Goal: Task Accomplishment & Management: Manage account settings

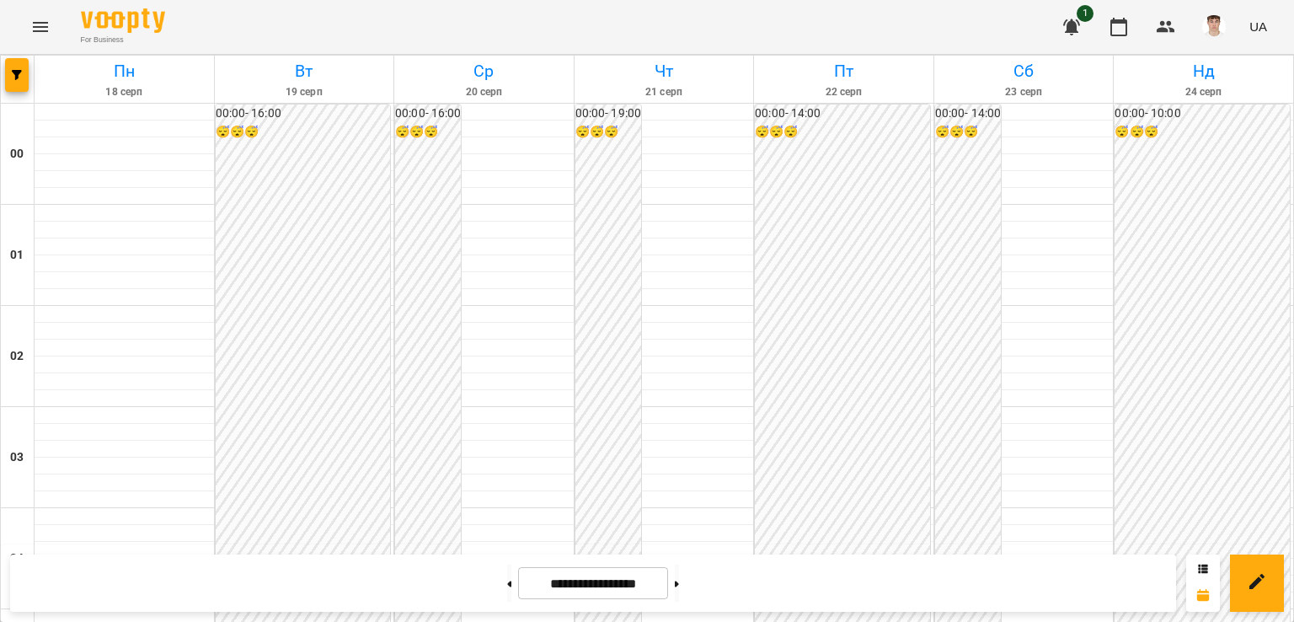
scroll to position [1853, 0]
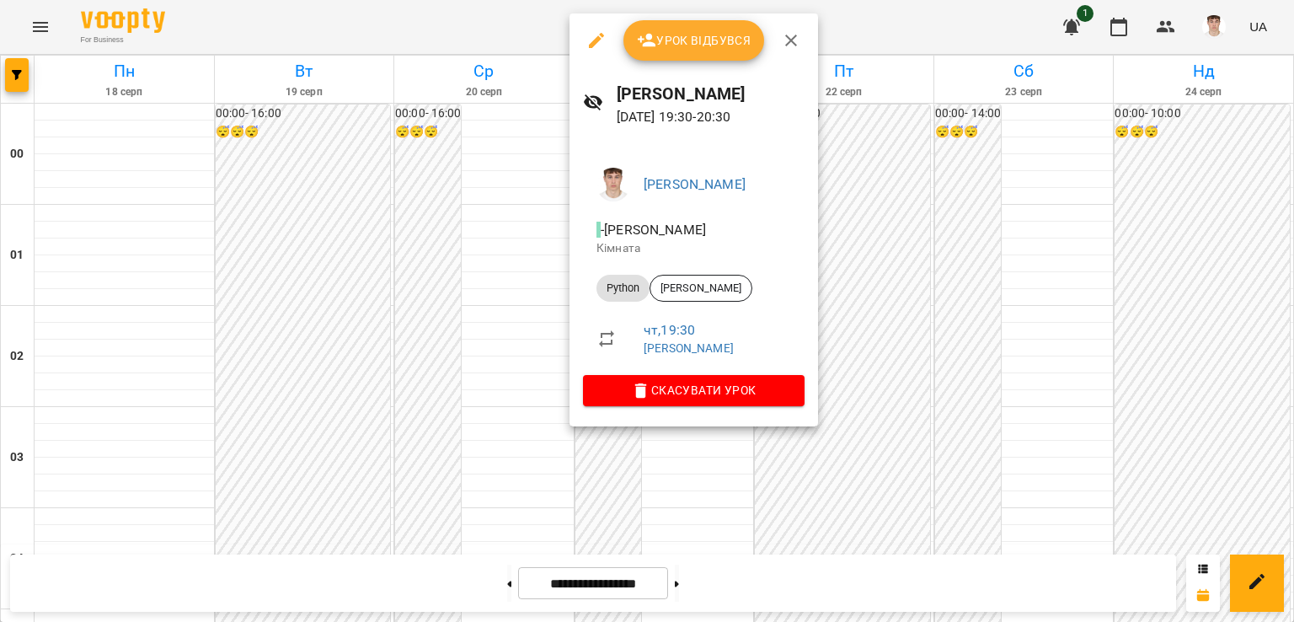
click at [681, 29] on button "Урок відбувся" at bounding box center [693, 40] width 141 height 40
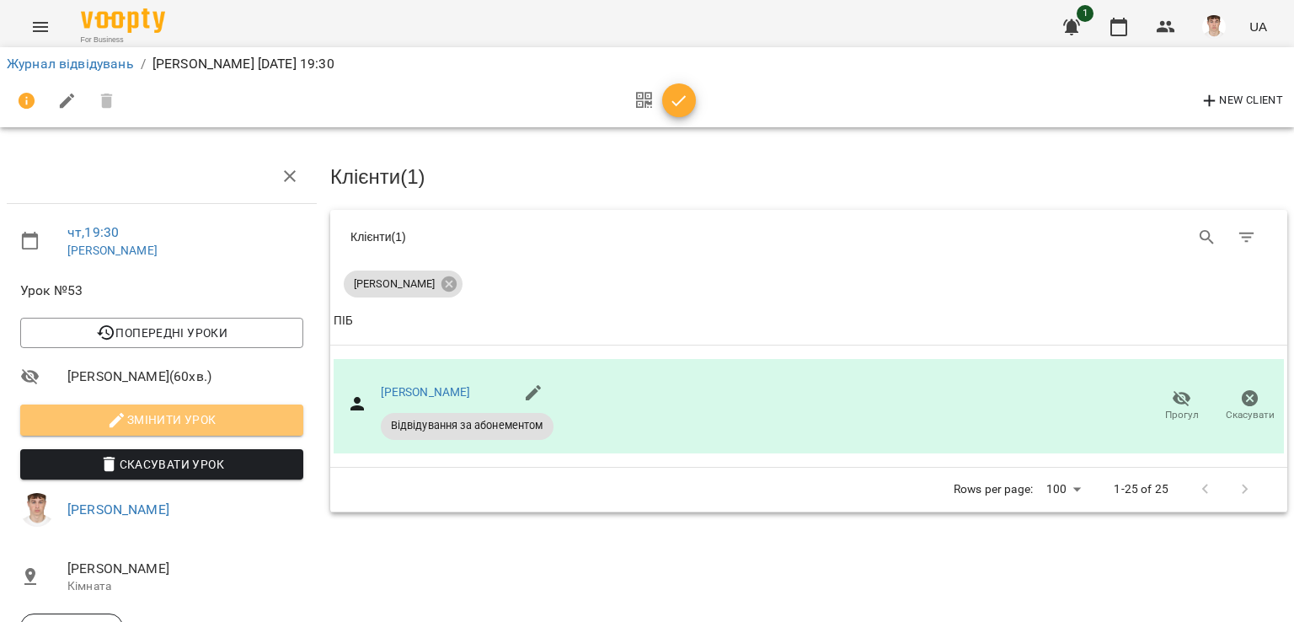
click at [212, 425] on span "Змінити урок" at bounding box center [162, 419] width 256 height 20
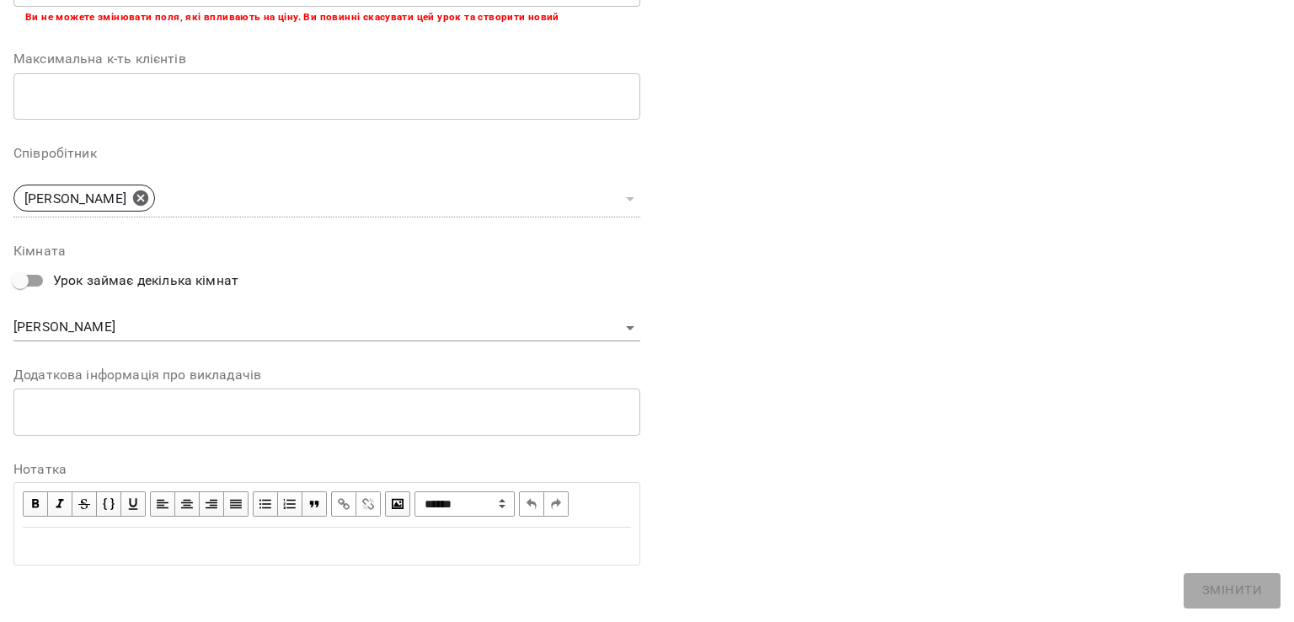
scroll to position [411, 0]
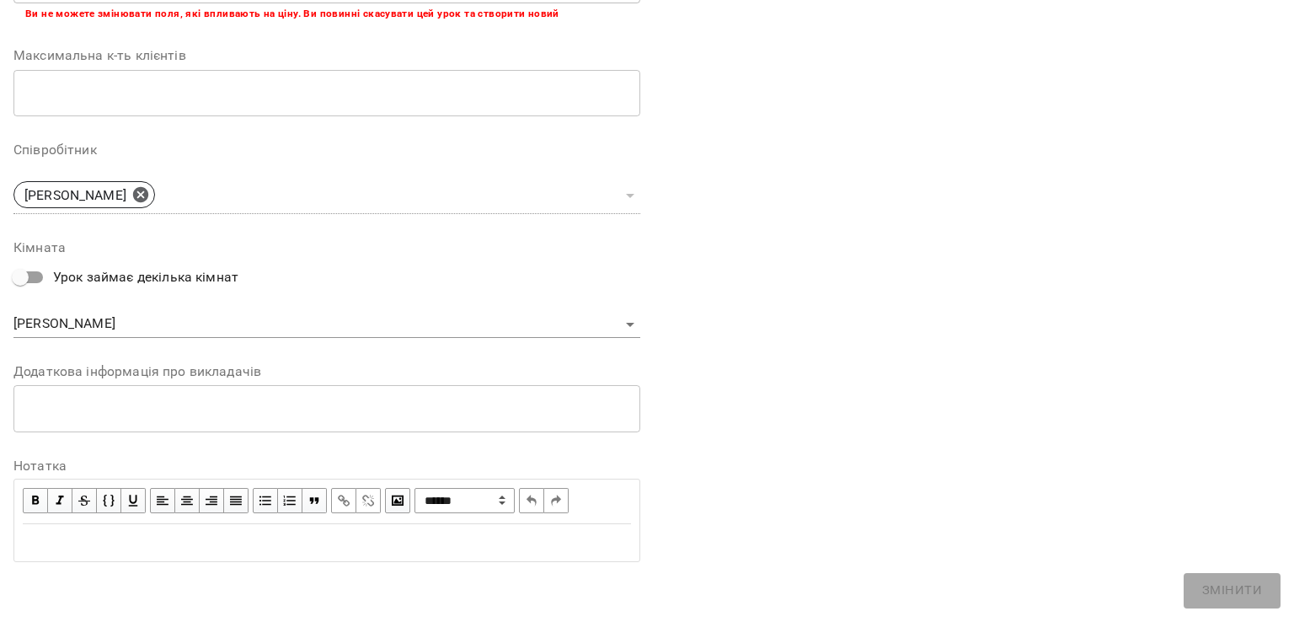
click at [204, 410] on textarea at bounding box center [326, 408] width 603 height 16
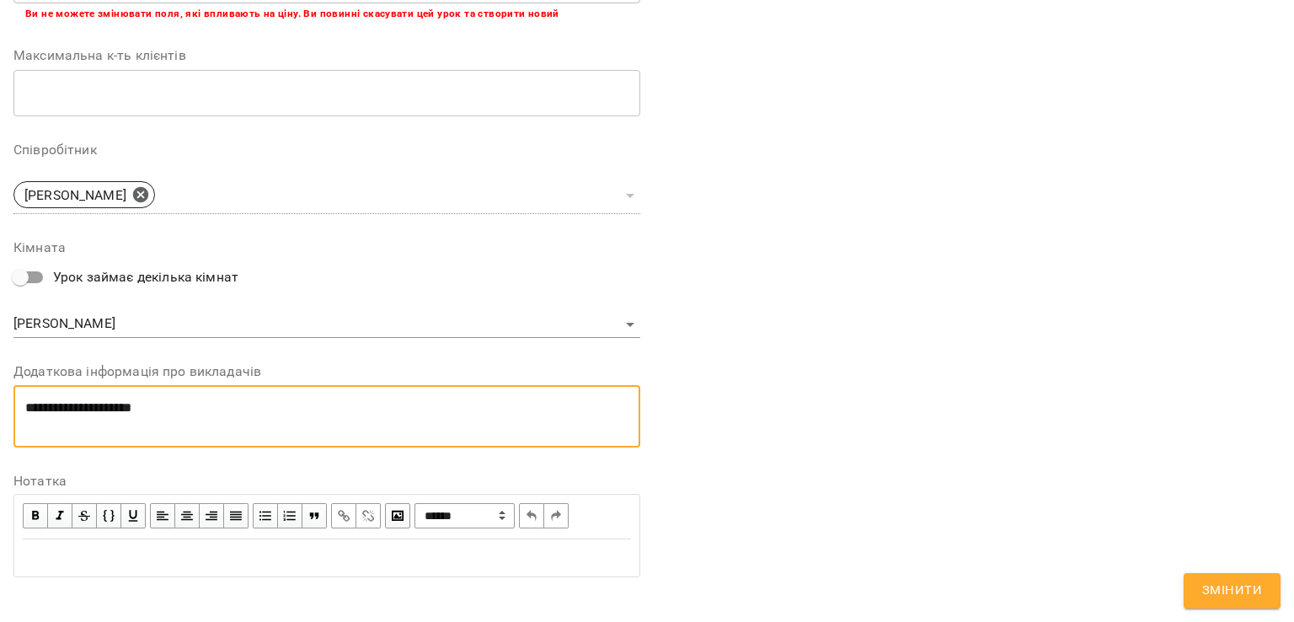
scroll to position [0, 0]
paste textarea "**********"
type textarea "**********"
click at [1215, 580] on span "Змінити" at bounding box center [1232, 590] width 60 height 22
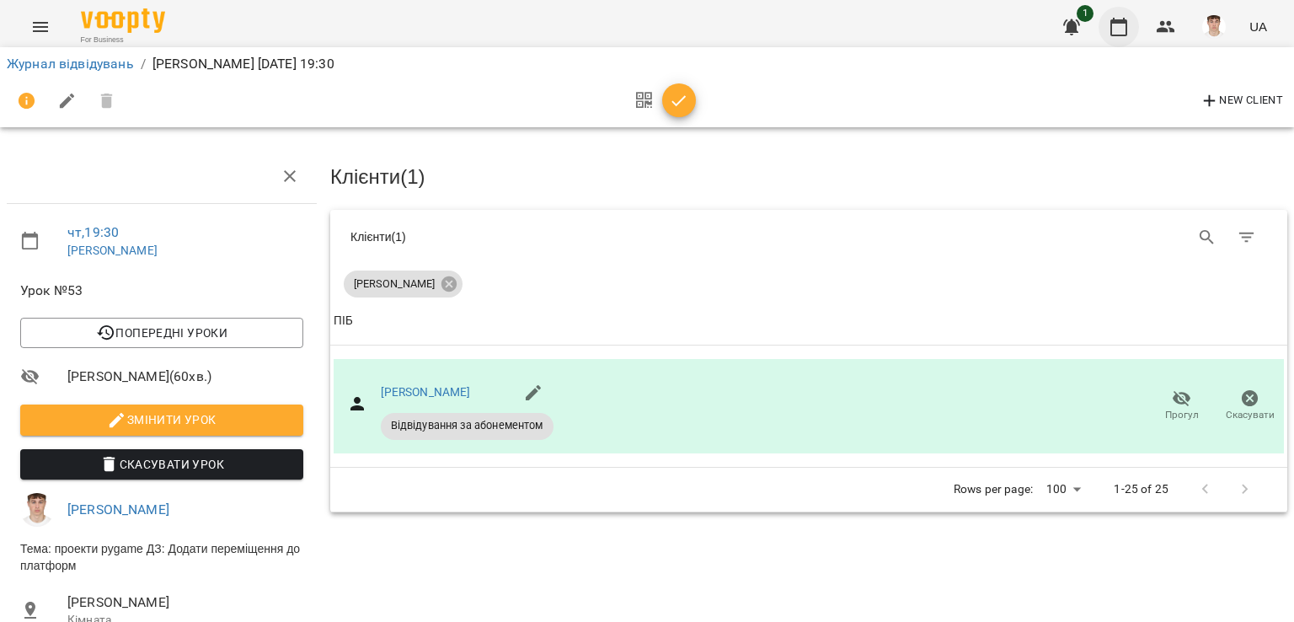
click at [1116, 19] on icon "button" at bounding box center [1118, 27] width 20 height 20
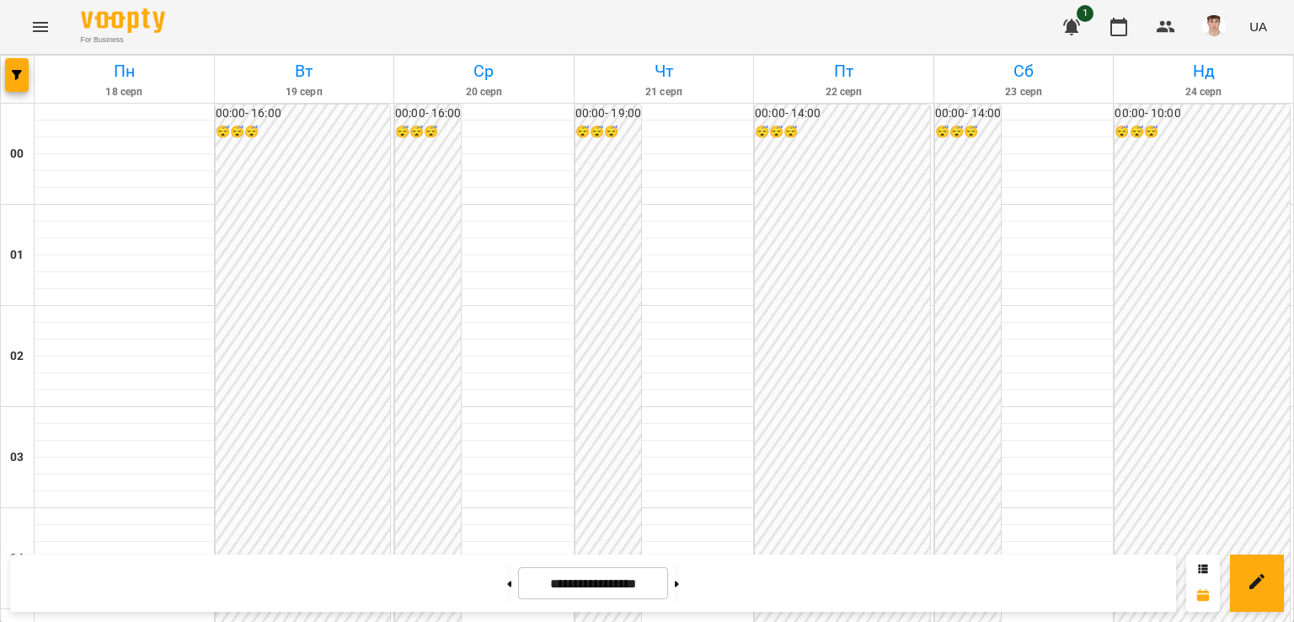
scroll to position [1646, 0]
